Goal: Transaction & Acquisition: Purchase product/service

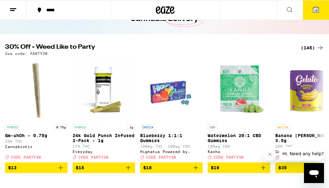
scroll to position [40, 0]
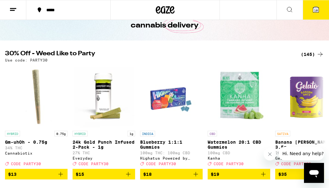
click at [313, 53] on div "(145)" at bounding box center [312, 55] width 23 height 8
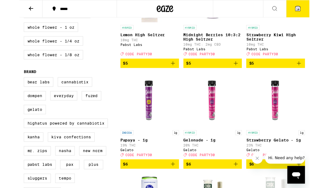
scroll to position [367, 0]
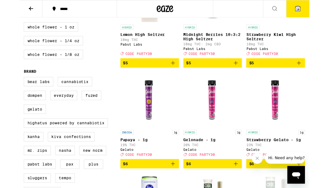
click at [65, 98] on label "Cannabiotix" at bounding box center [62, 93] width 39 height 11
click at [7, 89] on input "Cannabiotix" at bounding box center [6, 88] width 0 height 0
checkbox input "true"
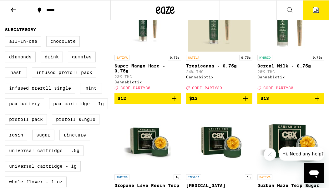
scroll to position [215, 0]
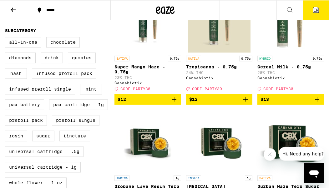
click at [316, 10] on span "10" at bounding box center [316, 10] width 4 height 4
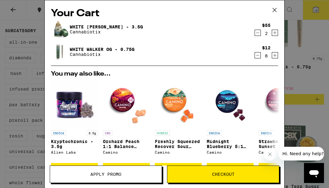
click at [87, 175] on span "Apply Promo" at bounding box center [106, 174] width 112 height 4
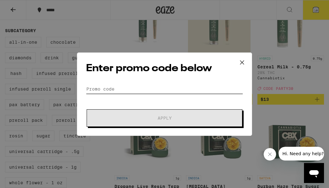
click at [112, 88] on input "Promo Code" at bounding box center [164, 88] width 157 height 9
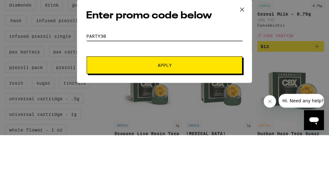
type input "Party30"
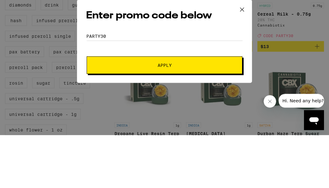
click at [176, 116] on span "Apply" at bounding box center [164, 118] width 113 height 4
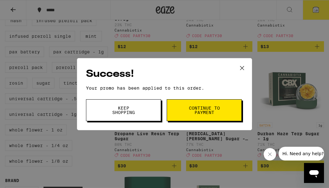
click at [109, 113] on span "Keep Shopping" at bounding box center [124, 110] width 32 height 9
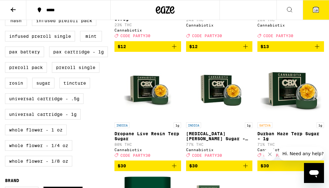
click at [318, 10] on icon at bounding box center [316, 10] width 6 height 6
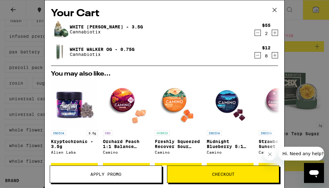
click at [260, 32] on button "Decrement" at bounding box center [258, 33] width 6 height 6
click at [260, 32] on icon "Decrement" at bounding box center [258, 33] width 6 height 8
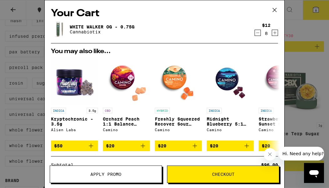
click at [278, 33] on button "Increment" at bounding box center [275, 33] width 6 height 6
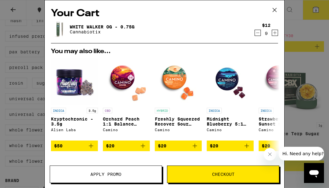
click at [278, 33] on button "Increment" at bounding box center [275, 33] width 6 height 6
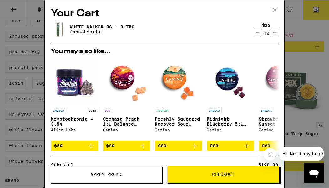
click at [259, 33] on icon "Decrement" at bounding box center [257, 33] width 3 height 0
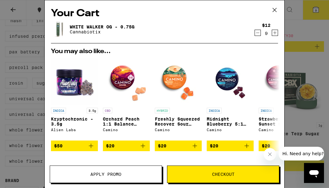
click at [258, 32] on icon "Decrement" at bounding box center [258, 33] width 6 height 8
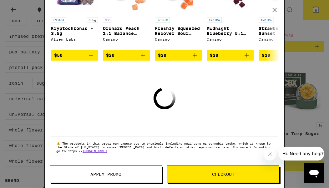
scroll to position [98, 0]
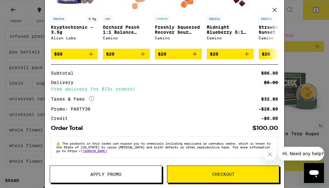
click at [238, 171] on button "Checkout" at bounding box center [223, 175] width 112 height 18
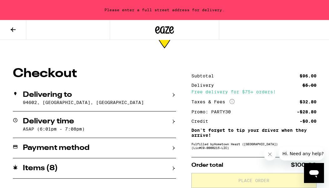
scroll to position [32, 0]
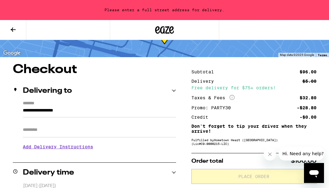
click at [40, 114] on input "**********" at bounding box center [99, 112] width 153 height 11
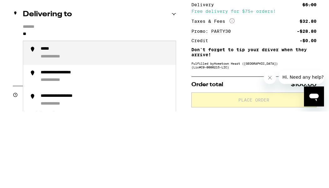
type input "*"
click at [55, 123] on div "**********" at bounding box center [70, 126] width 59 height 6
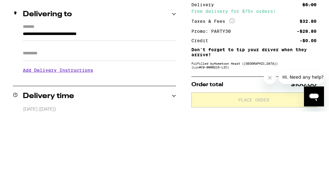
scroll to position [109, 0]
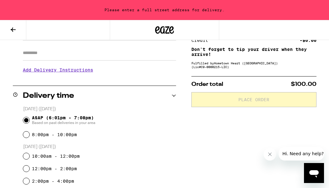
type input "**********"
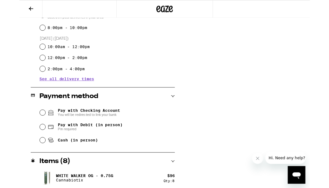
scroll to position [195, 0]
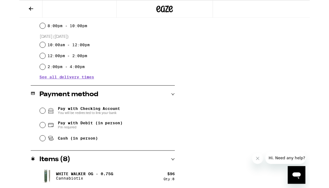
click at [175, 178] on div "Items ( 8 )" at bounding box center [94, 181] width 163 height 8
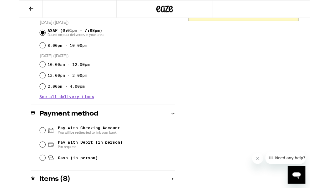
scroll to position [172, 0]
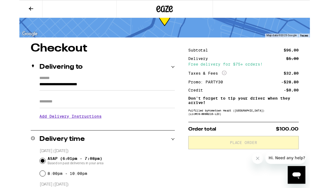
scroll to position [18, 0]
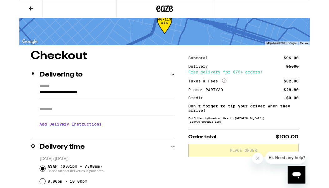
click at [13, 11] on icon at bounding box center [13, 10] width 5 height 4
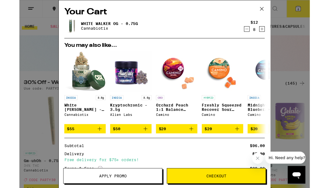
click at [277, 33] on icon "Increment" at bounding box center [275, 33] width 6 height 8
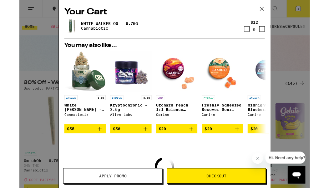
click at [277, 32] on icon "Increment" at bounding box center [275, 33] width 6 height 8
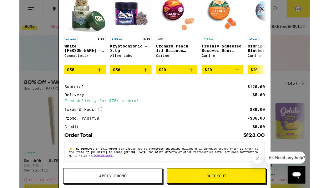
scroll to position [74, 0]
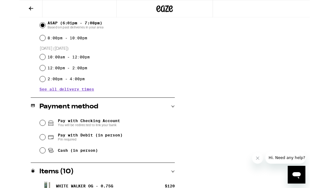
scroll to position [188, 0]
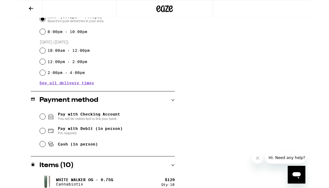
click at [28, 165] on input "Cash (in person)" at bounding box center [26, 163] width 6 height 6
radio input "true"
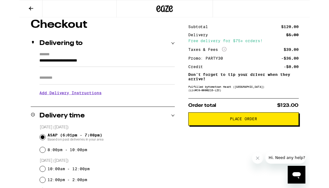
scroll to position [54, 0]
click at [262, 137] on span "Place Order" at bounding box center [253, 135] width 31 height 4
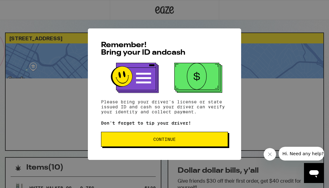
click at [193, 138] on button "Continue" at bounding box center [164, 139] width 127 height 15
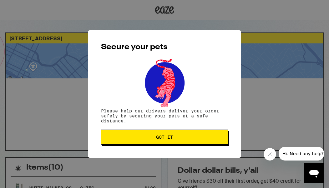
click at [196, 137] on span "Got it" at bounding box center [164, 137] width 116 height 4
